Goal: Information Seeking & Learning: Learn about a topic

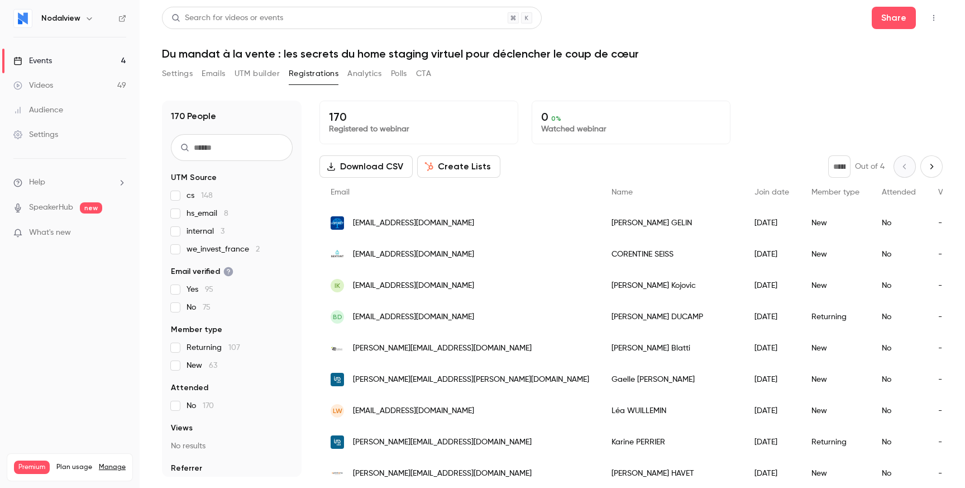
click at [59, 55] on link "Events 4" at bounding box center [70, 61] width 140 height 25
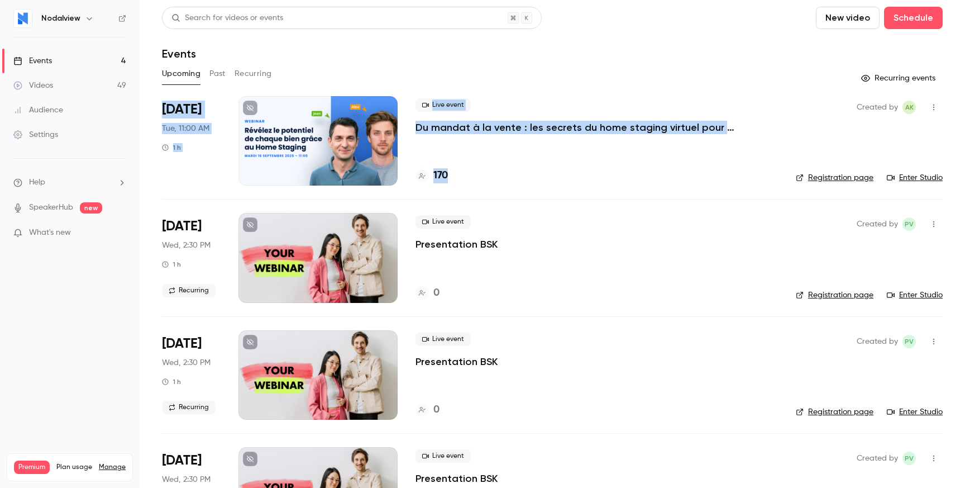
drag, startPoint x: 470, startPoint y: 57, endPoint x: 480, endPoint y: 197, distance: 140.6
click at [480, 197] on div "Search for videos or events New video Schedule Events Upcoming Past Recurring R…" at bounding box center [552, 278] width 781 height 543
click at [480, 197] on li "[DATE] Tue, 11:00 AM 1 h Live event Du mandat à la vente : les secrets du home …" at bounding box center [552, 147] width 781 height 103
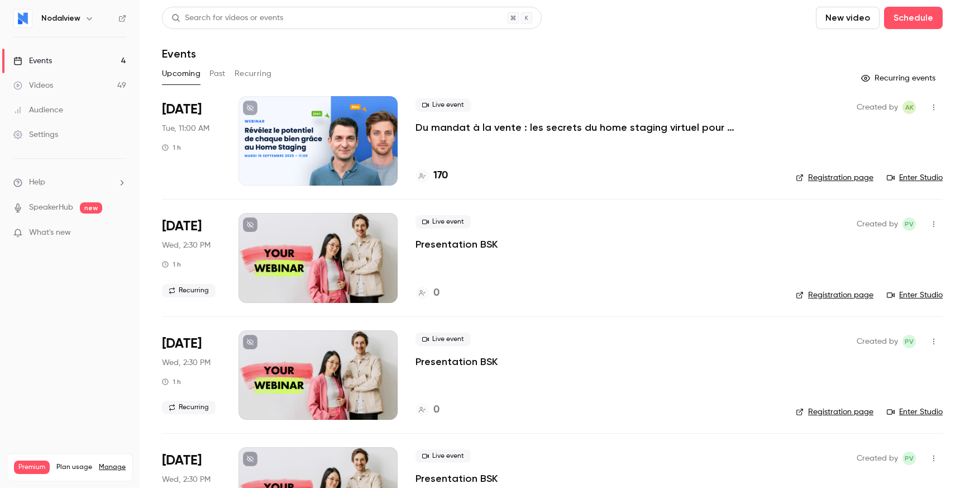
click at [445, 126] on p "Du mandat à la vente : les secrets du home staging virtuel pour déclencher le c…" at bounding box center [583, 127] width 335 height 13
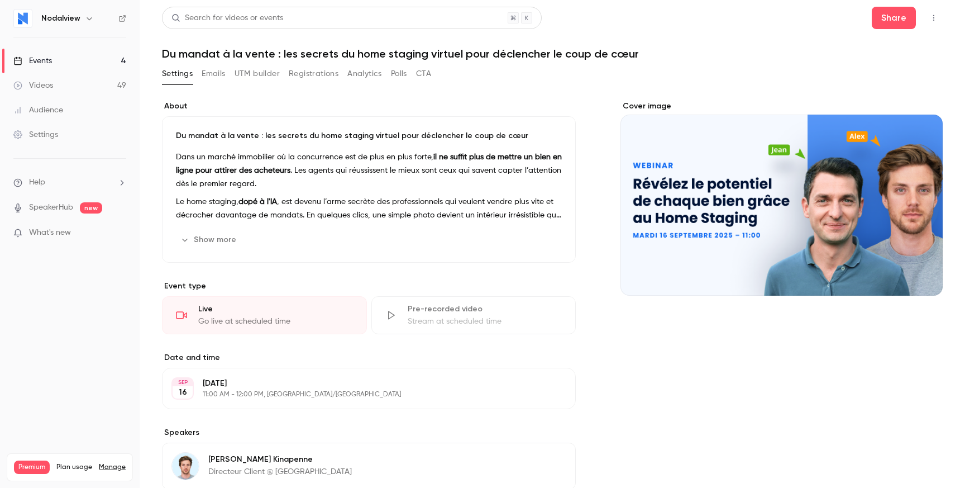
click at [209, 243] on button "Show more" at bounding box center [209, 240] width 67 height 18
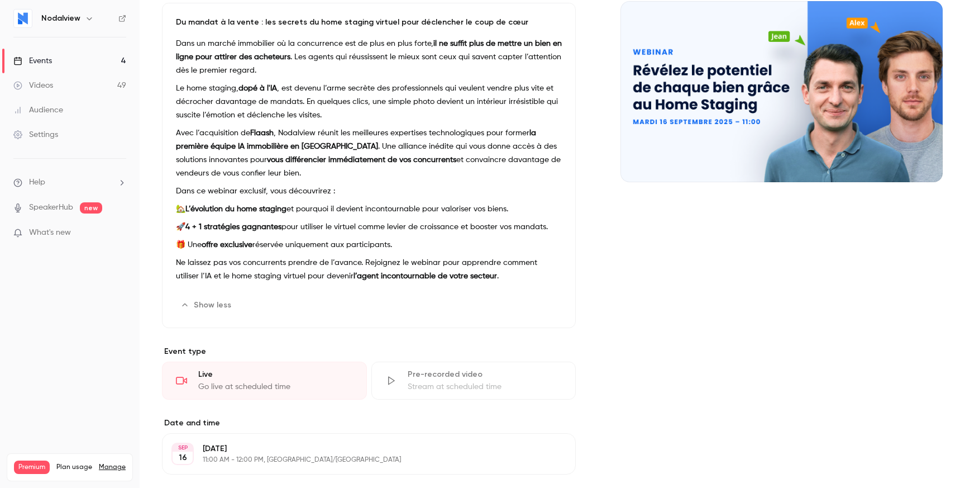
scroll to position [123, 0]
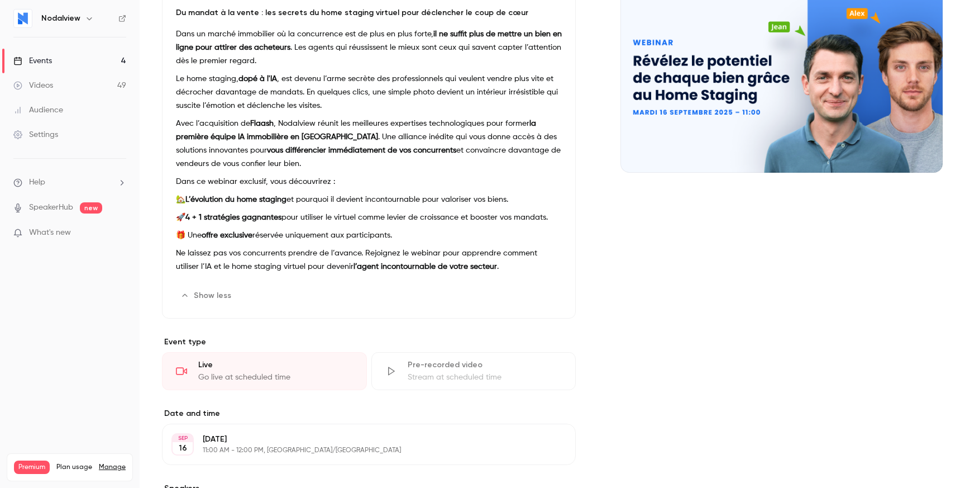
click at [327, 189] on div "Dans un marché immobilier où la concurrence est de plus en plus forte, il ne su…" at bounding box center [369, 152] width 386 height 250
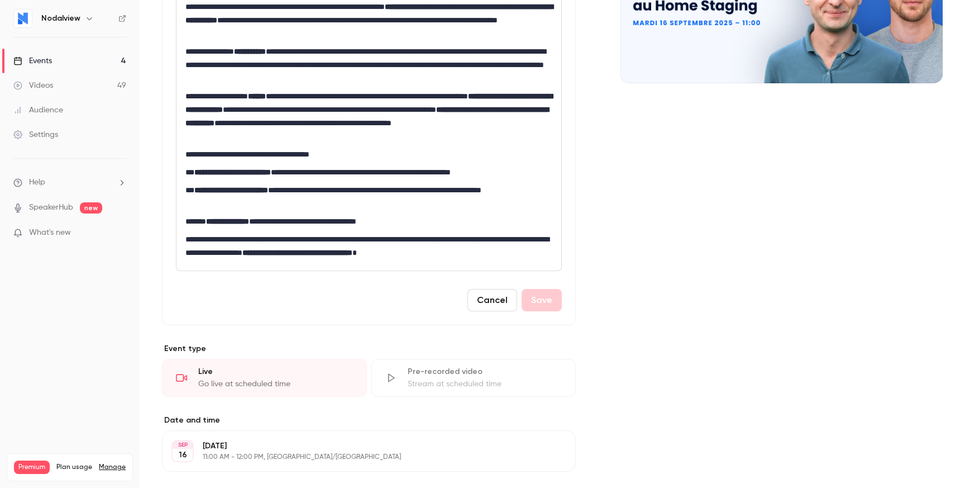
scroll to position [0, 0]
